Goal: Information Seeking & Learning: Understand process/instructions

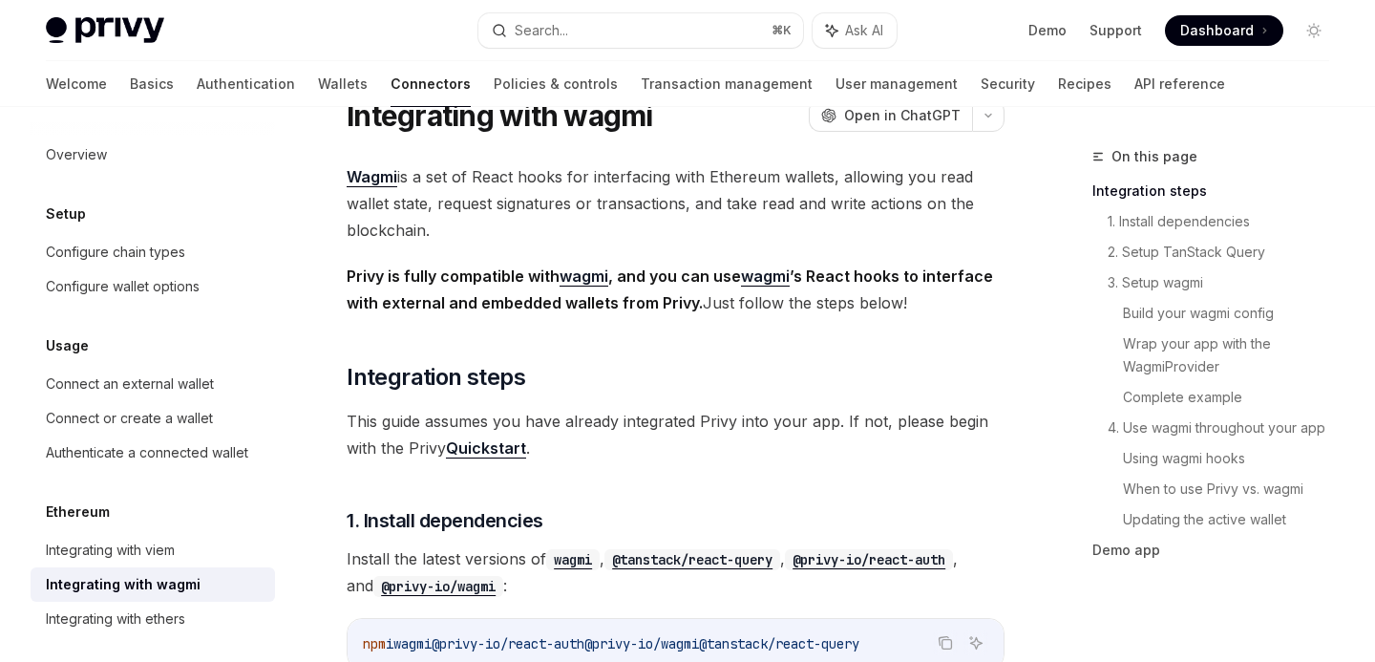
scroll to position [95, 0]
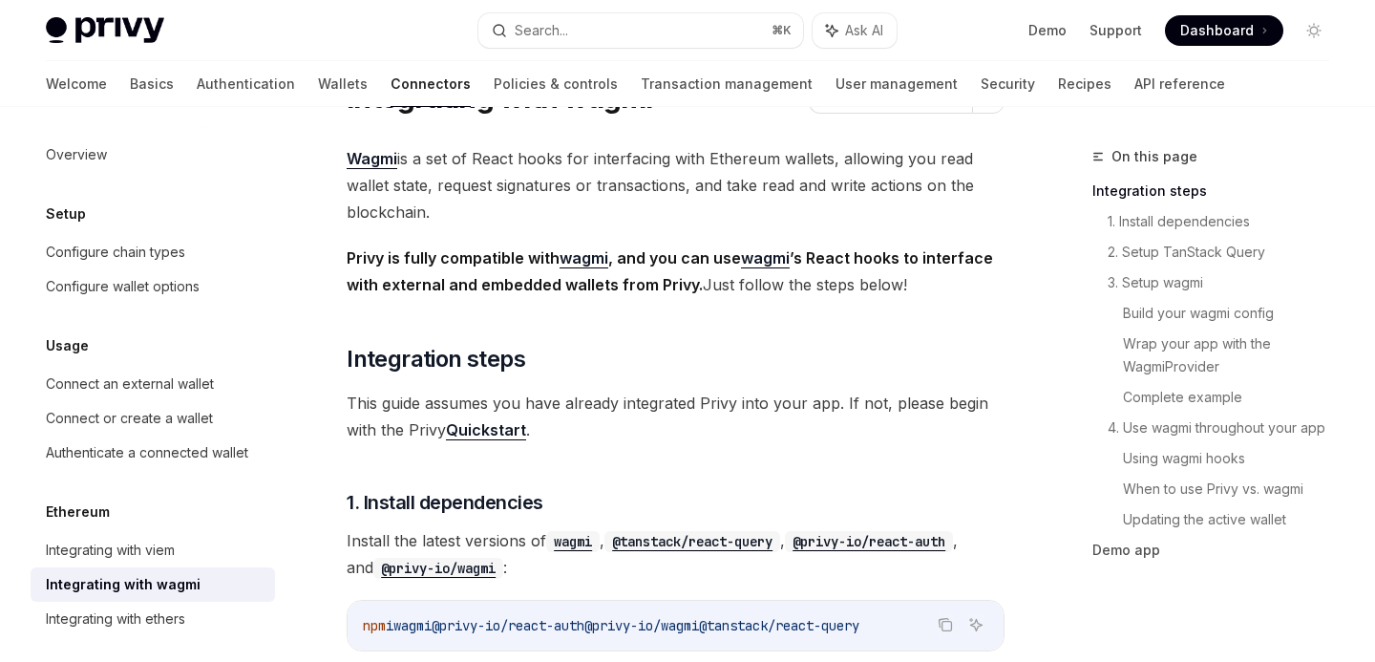
click at [595, 213] on span "Wagmi is a set of React hooks for interfacing with Ethereum wallets, allowing y…" at bounding box center [676, 185] width 658 height 80
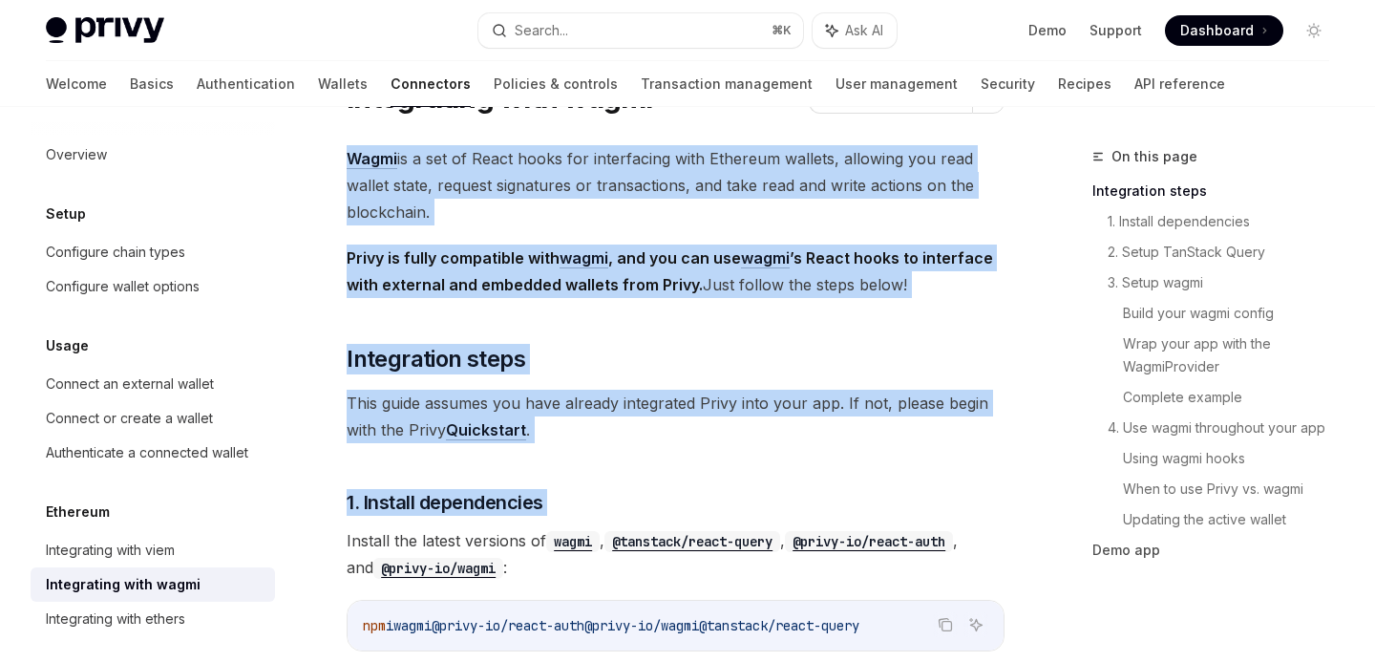
drag, startPoint x: 595, startPoint y: 213, endPoint x: 691, endPoint y: 477, distance: 281.5
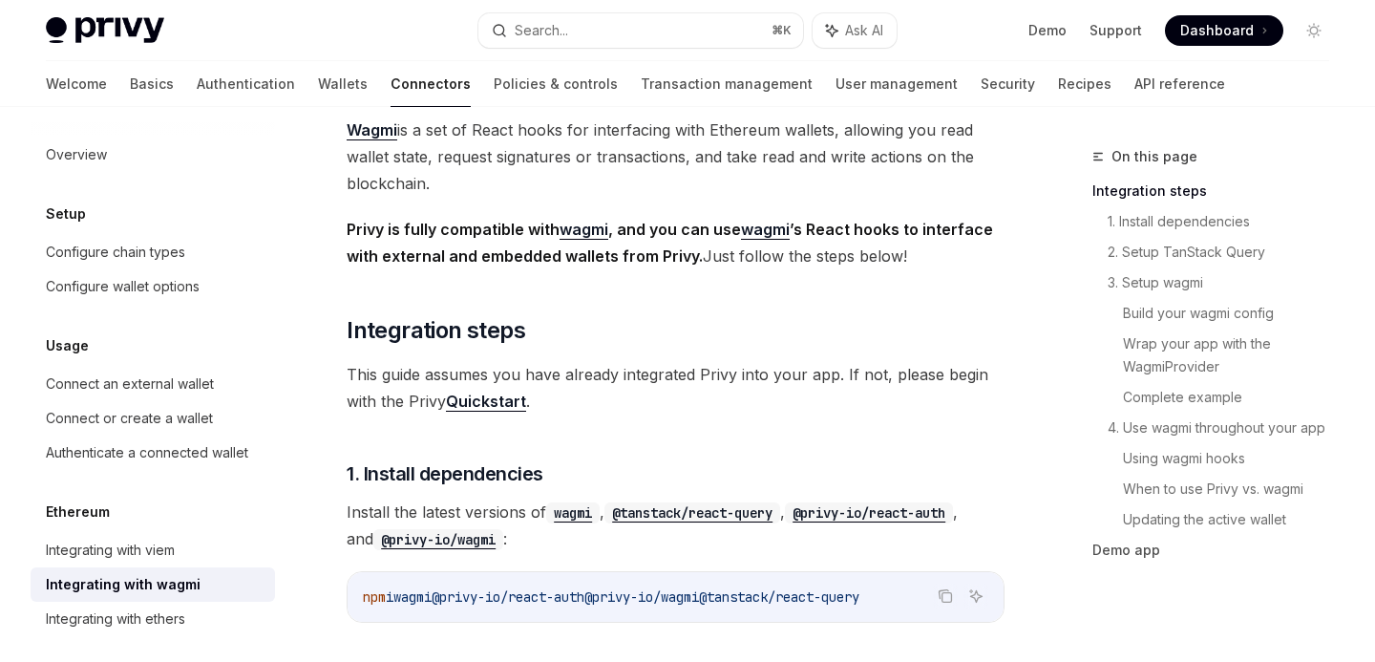
scroll to position [135, 0]
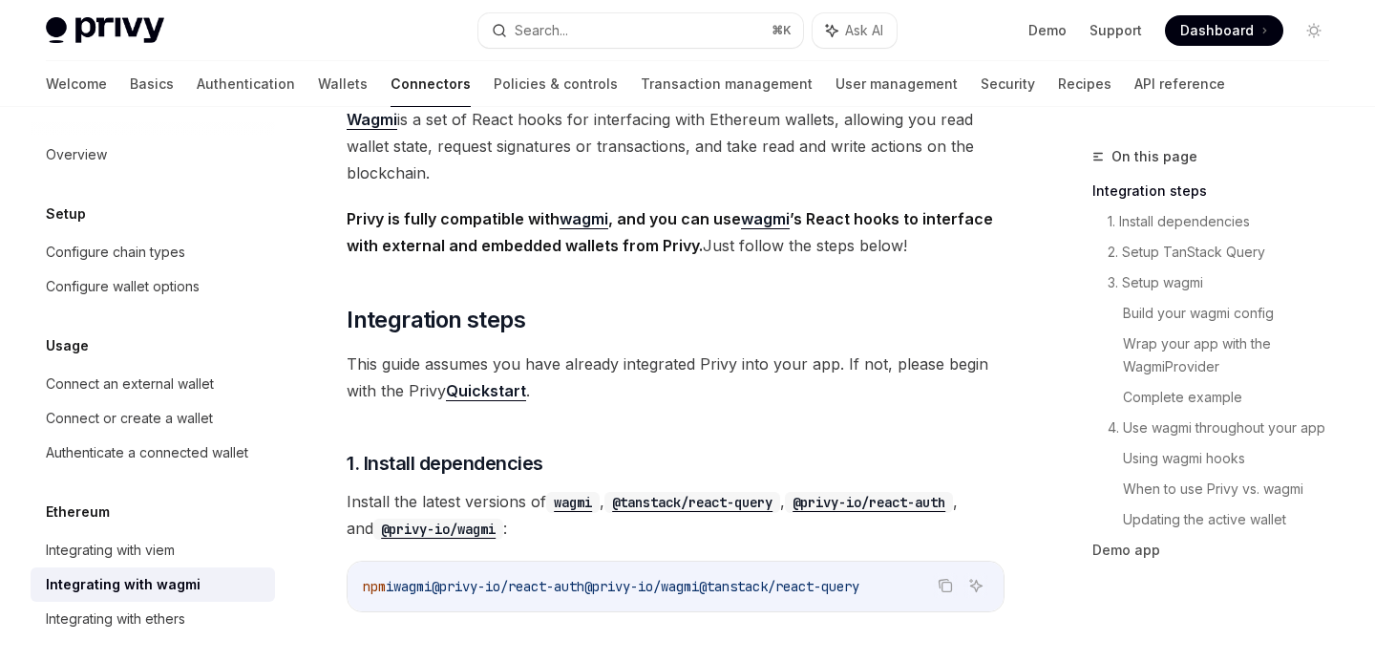
click at [539, 160] on span "Wagmi is a set of React hooks for interfacing with Ethereum wallets, allowing y…" at bounding box center [676, 146] width 658 height 80
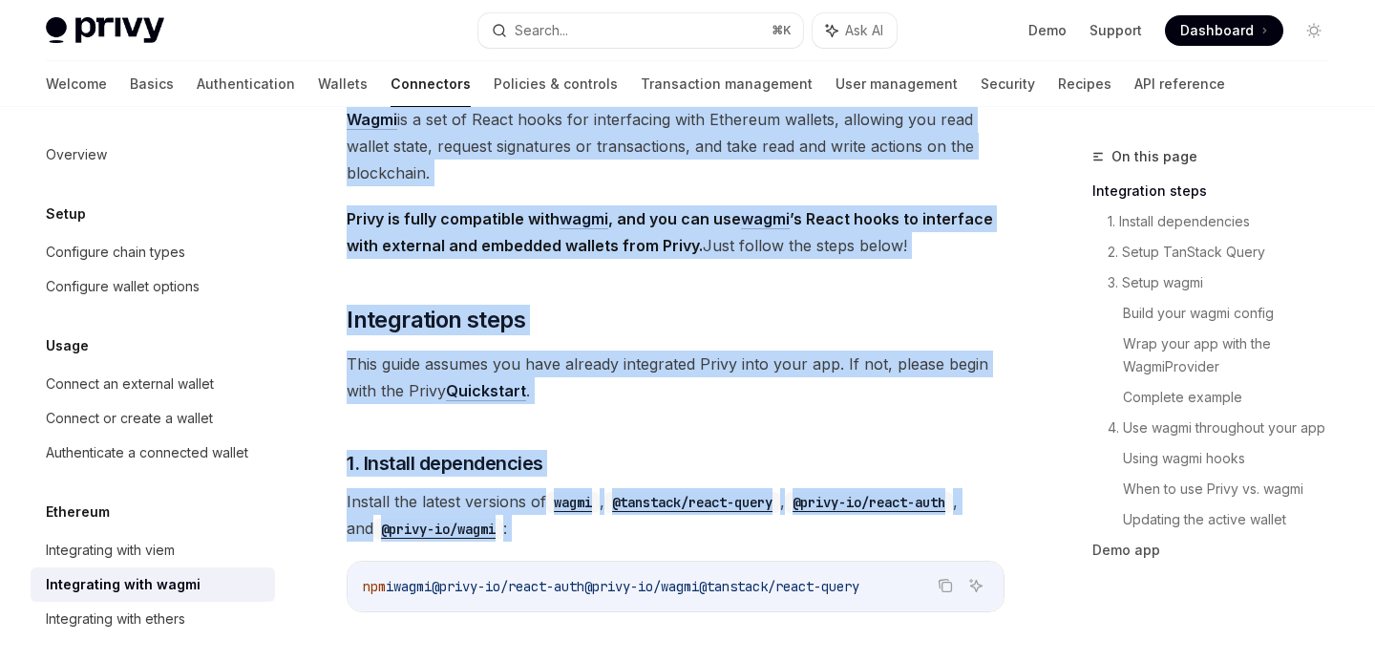
drag, startPoint x: 539, startPoint y: 160, endPoint x: 759, endPoint y: 483, distance: 390.3
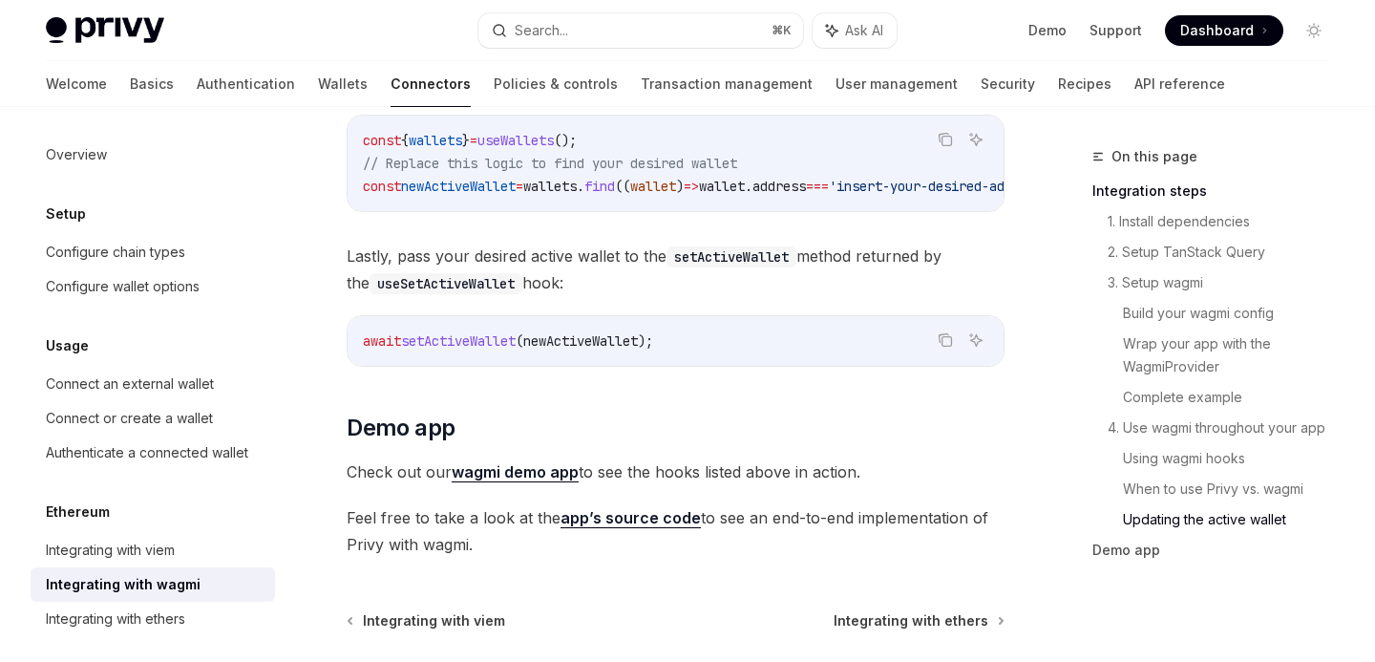
scroll to position [5765, 0]
